Goal: Task Accomplishment & Management: Use online tool/utility

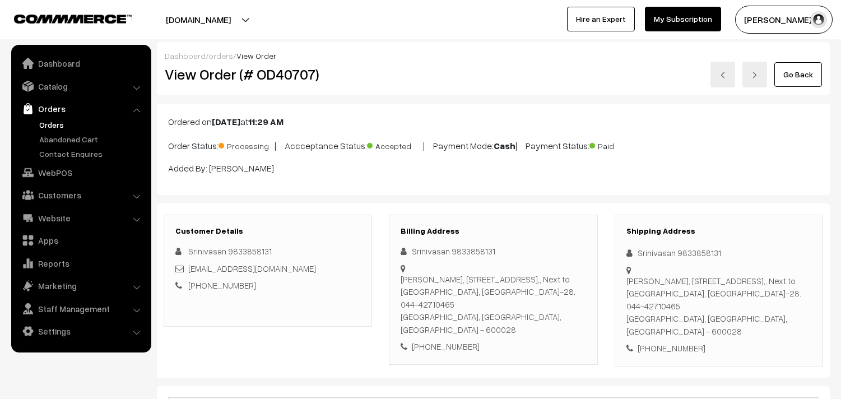
scroll to position [497, 0]
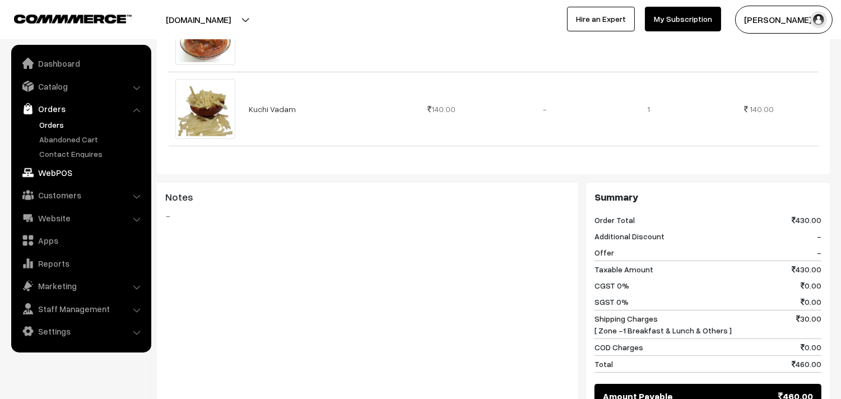
click at [45, 172] on link "WebPOS" at bounding box center [80, 172] width 133 height 20
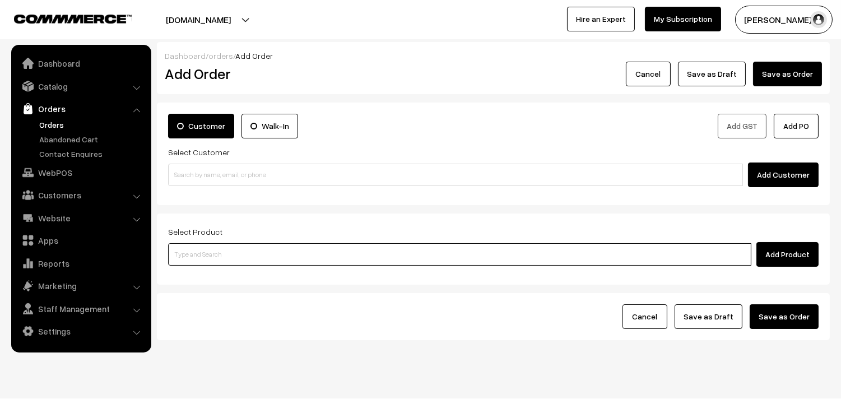
click at [314, 265] on input at bounding box center [459, 254] width 583 height 22
click at [311, 257] on input at bounding box center [459, 254] width 583 height 22
type input "then"
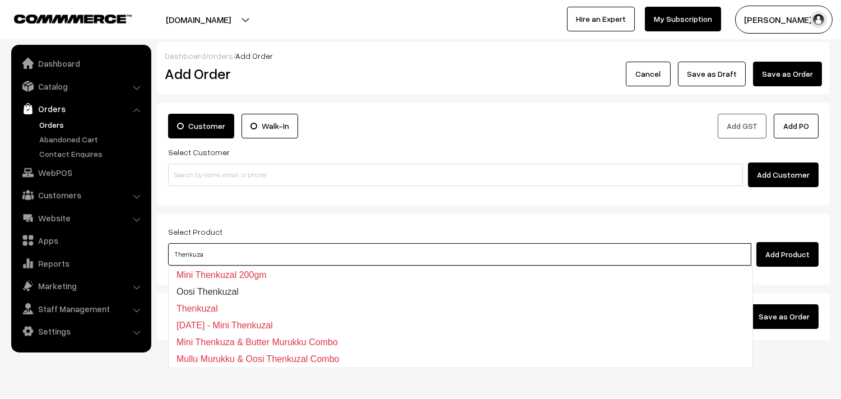
type input "Thenkuza"
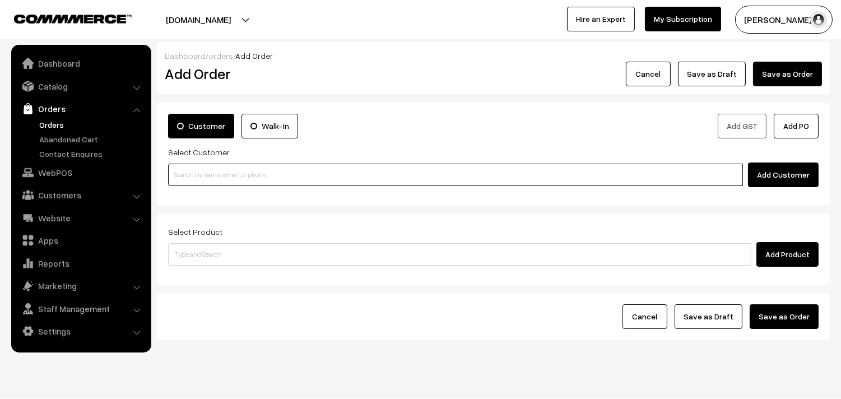
click at [223, 174] on input at bounding box center [455, 175] width 575 height 22
paste input "Thenkuzal."
type input "Thenkuzal."
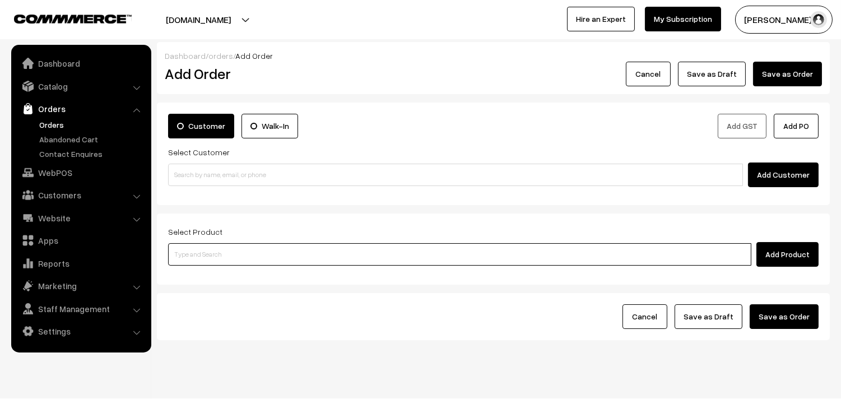
click at [230, 253] on input at bounding box center [459, 254] width 583 height 22
paste input "Thenkuzal."
type input "Thenkuzal."
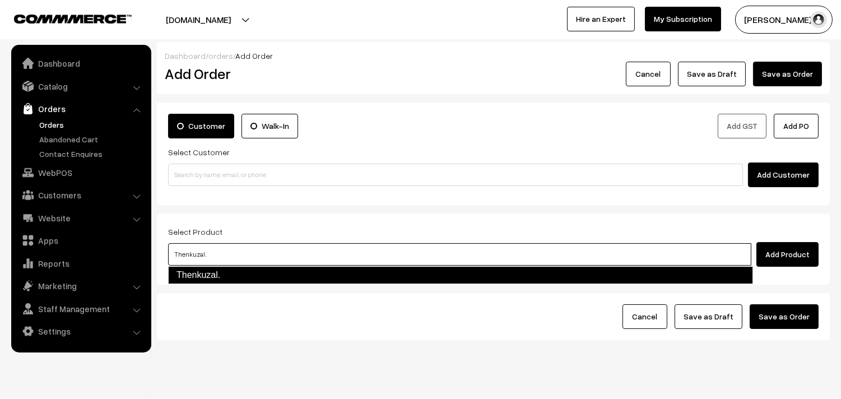
click at [210, 272] on link "Thenkuzal." at bounding box center [460, 275] width 585 height 18
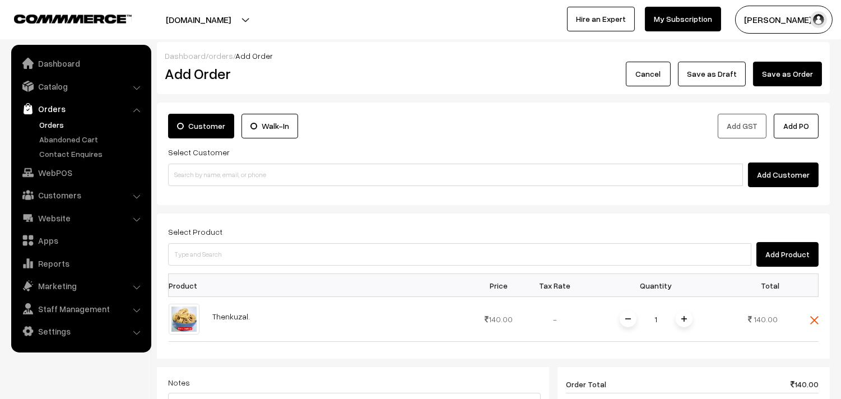
click at [249, 237] on div "Select Product Add Product" at bounding box center [493, 246] width 650 height 42
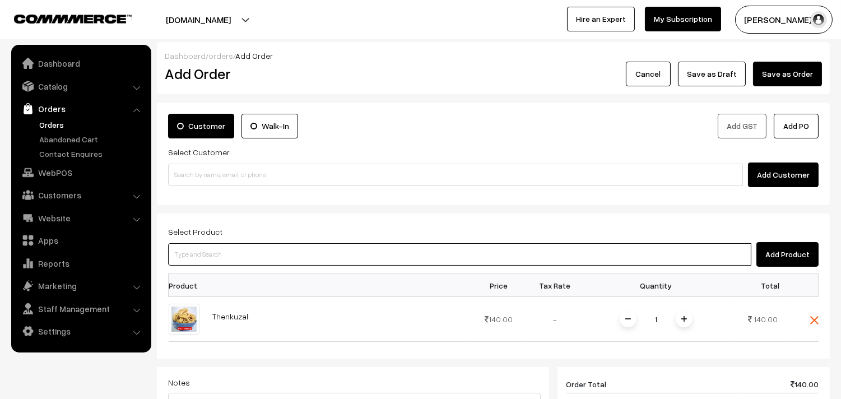
click at [246, 249] on input at bounding box center [459, 254] width 583 height 22
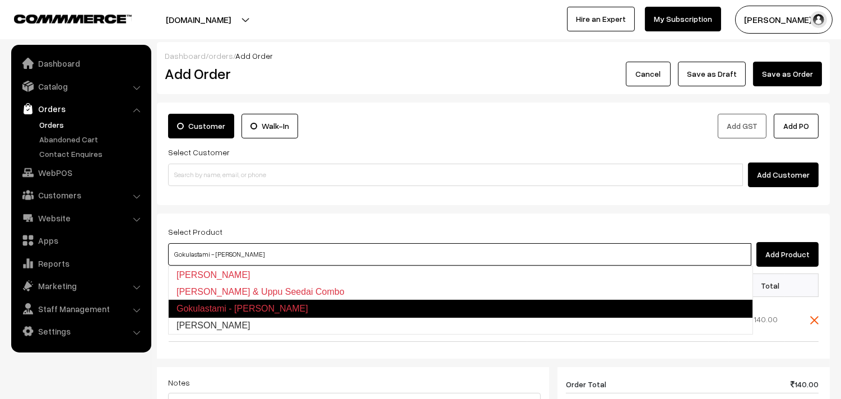
type input "Vella Seedai"
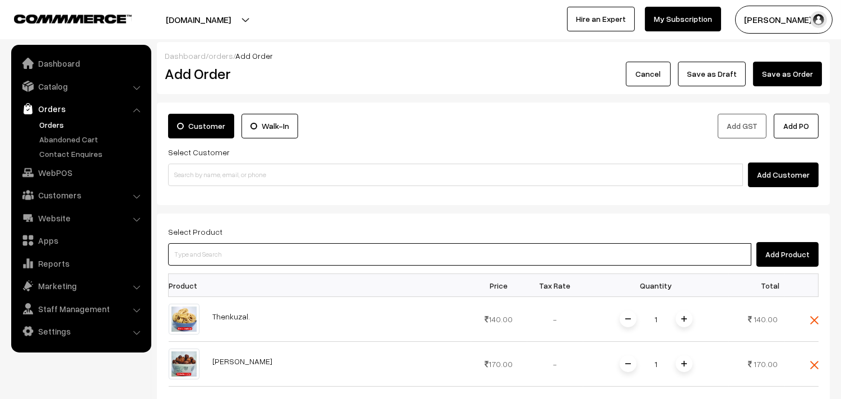
click at [246, 249] on input at bounding box center [459, 254] width 583 height 22
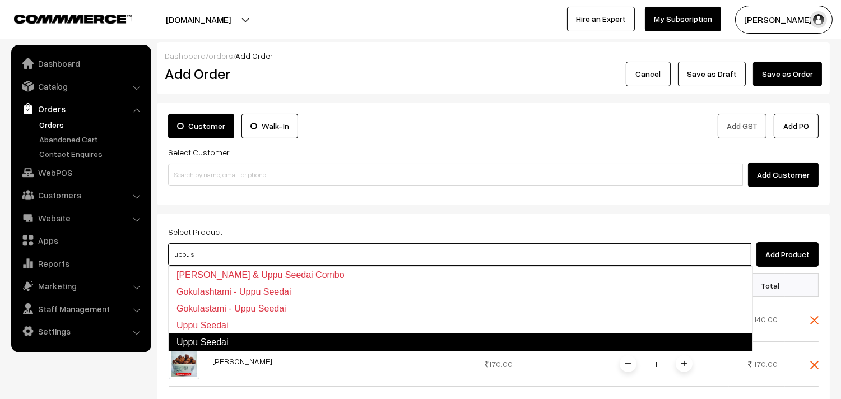
type input "Uppu Seedai"
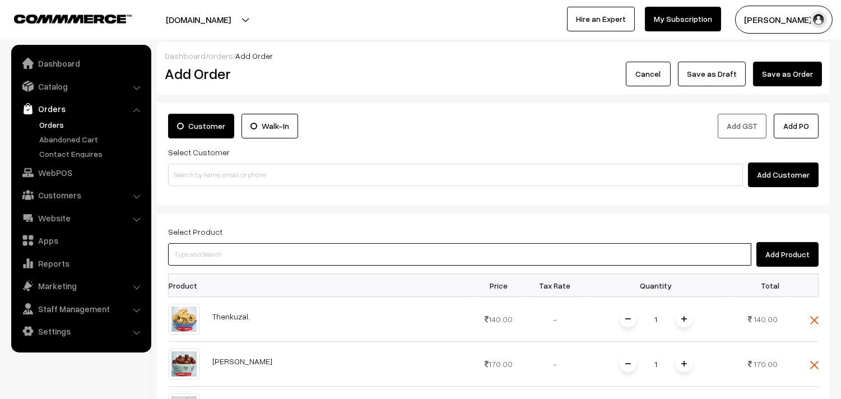
click at [238, 256] on input at bounding box center [459, 254] width 583 height 22
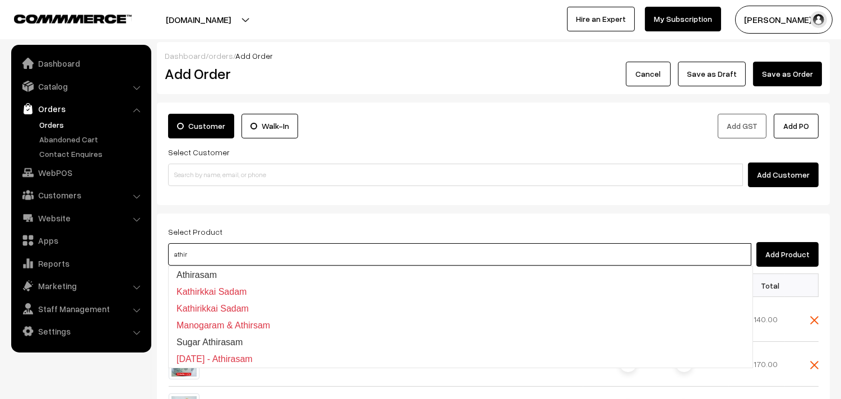
type input "Athirasam"
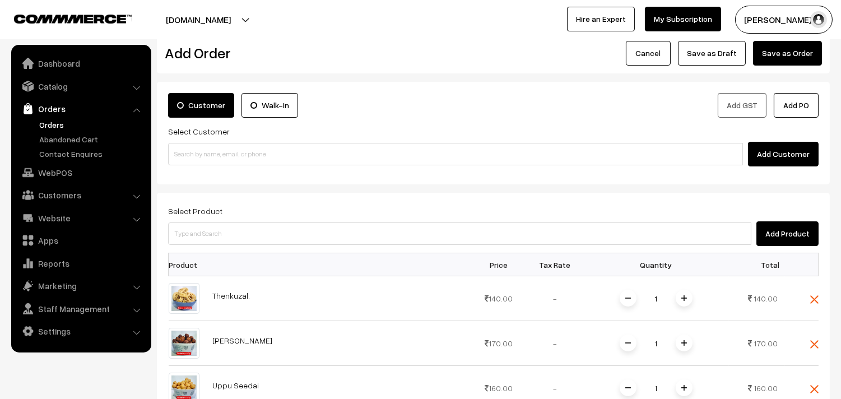
scroll to position [249, 0]
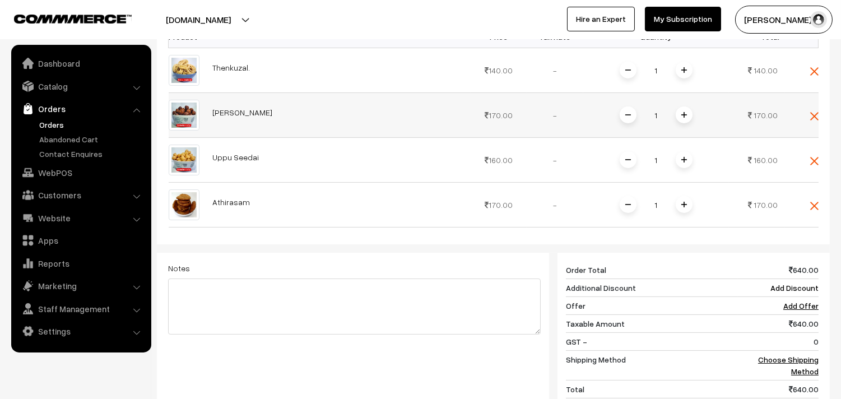
click at [685, 115] on img at bounding box center [684, 115] width 6 height 6
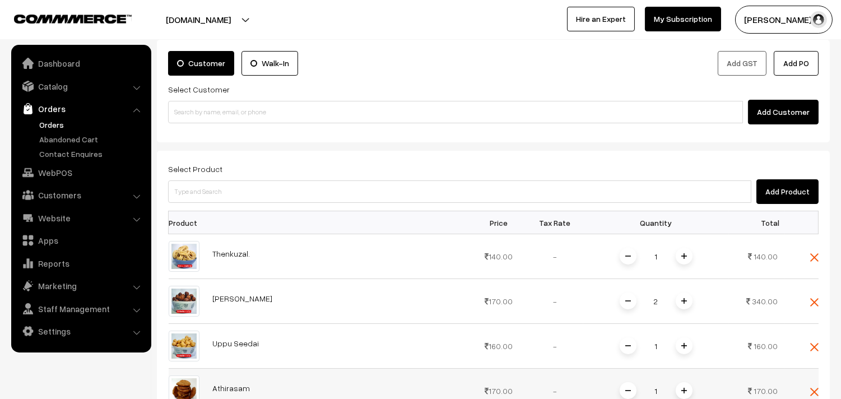
scroll to position [57, 0]
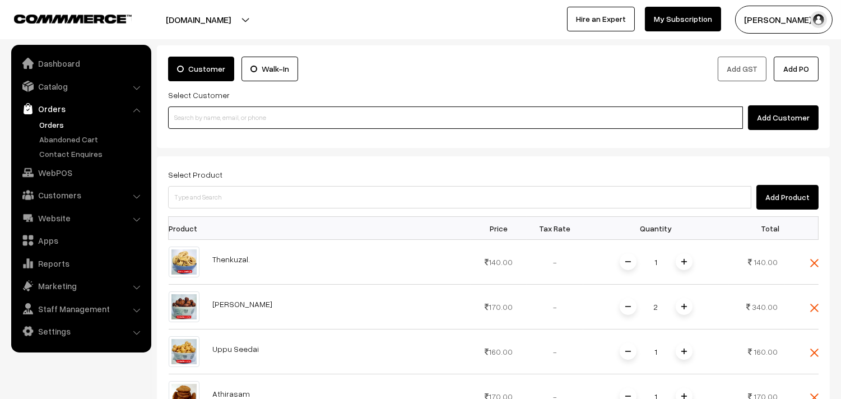
click at [295, 116] on input at bounding box center [455, 117] width 575 height 22
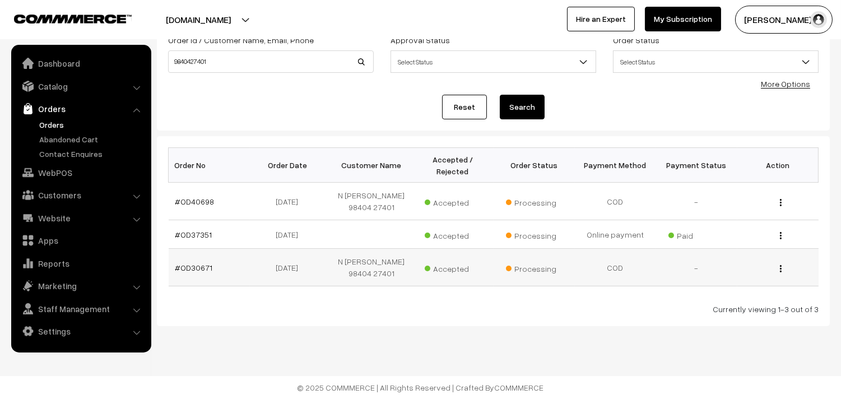
scroll to position [81, 0]
